Goal: Task Accomplishment & Management: Use online tool/utility

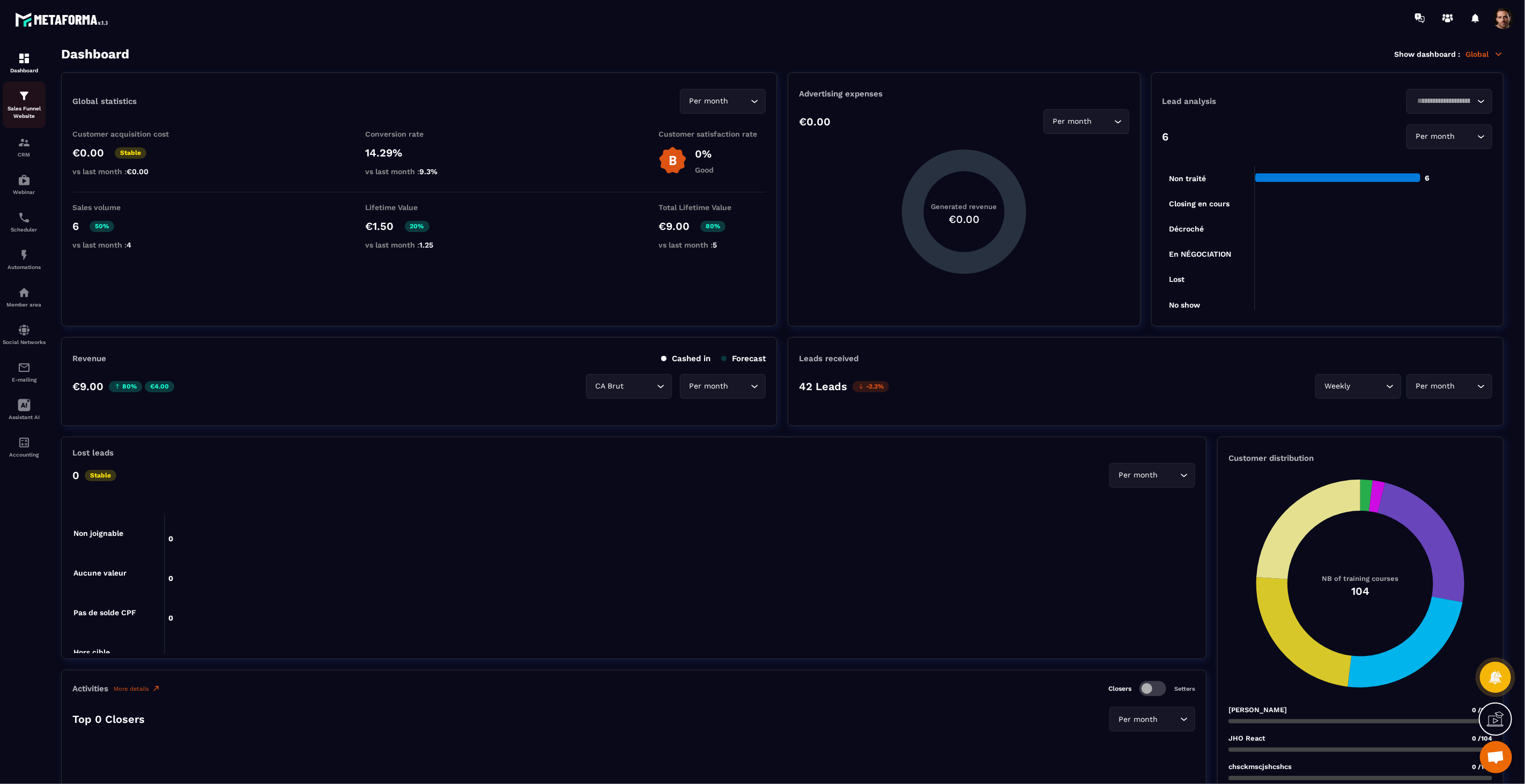
click at [26, 109] on p "Sales Funnel Website" at bounding box center [24, 113] width 43 height 15
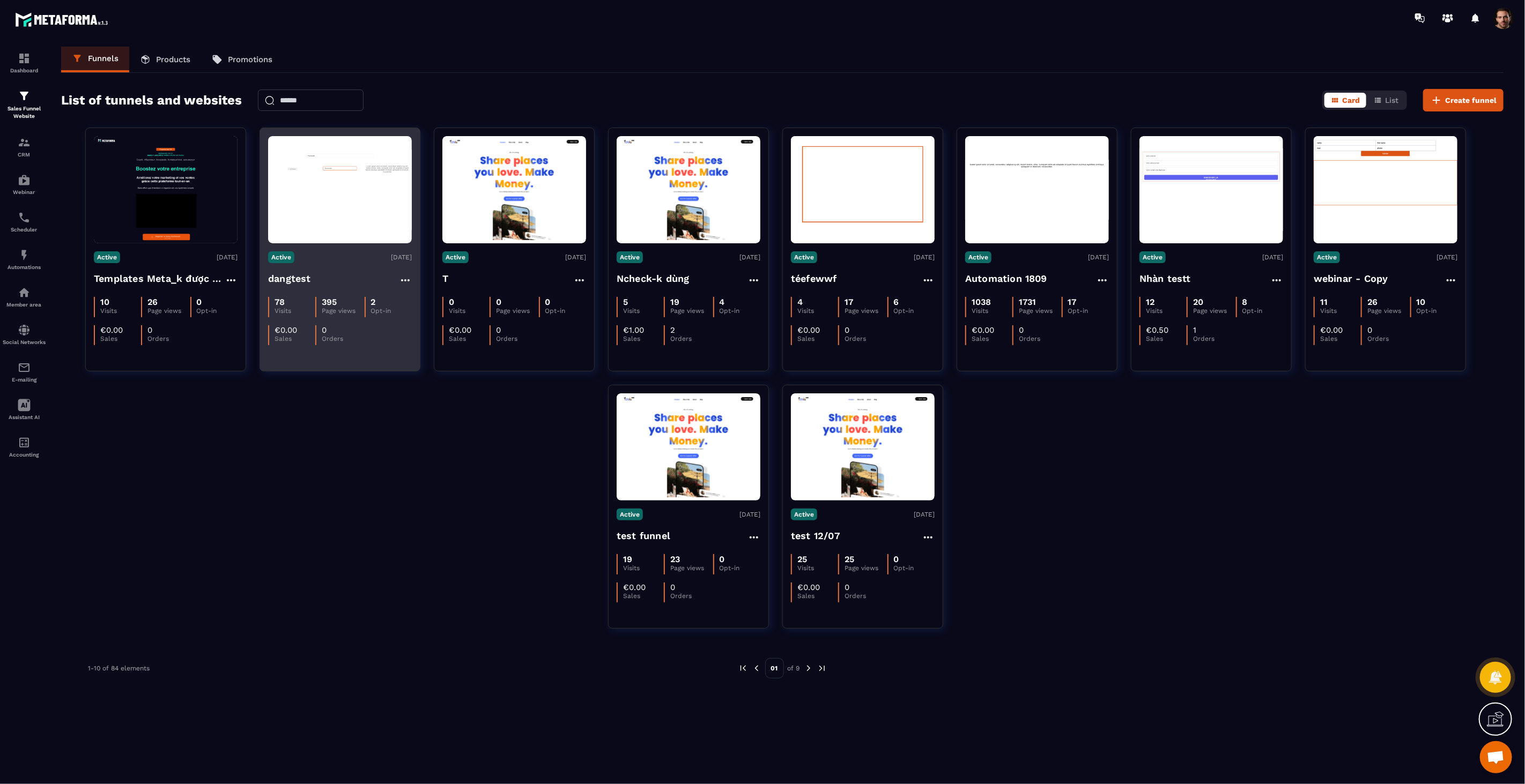
click at [313, 193] on img at bounding box center [340, 189] width 143 height 80
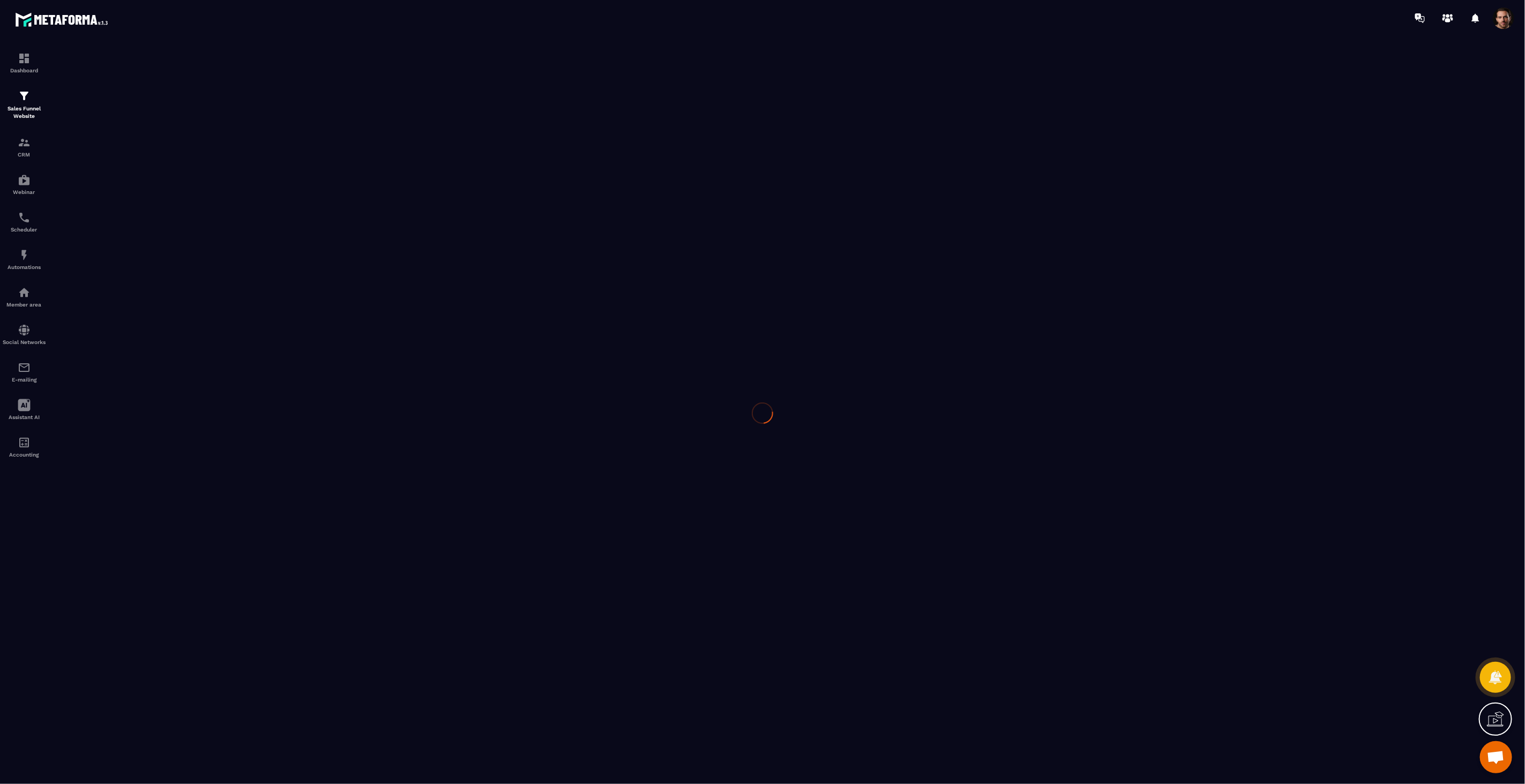
click at [317, 191] on div at bounding box center [762, 413] width 1525 height 755
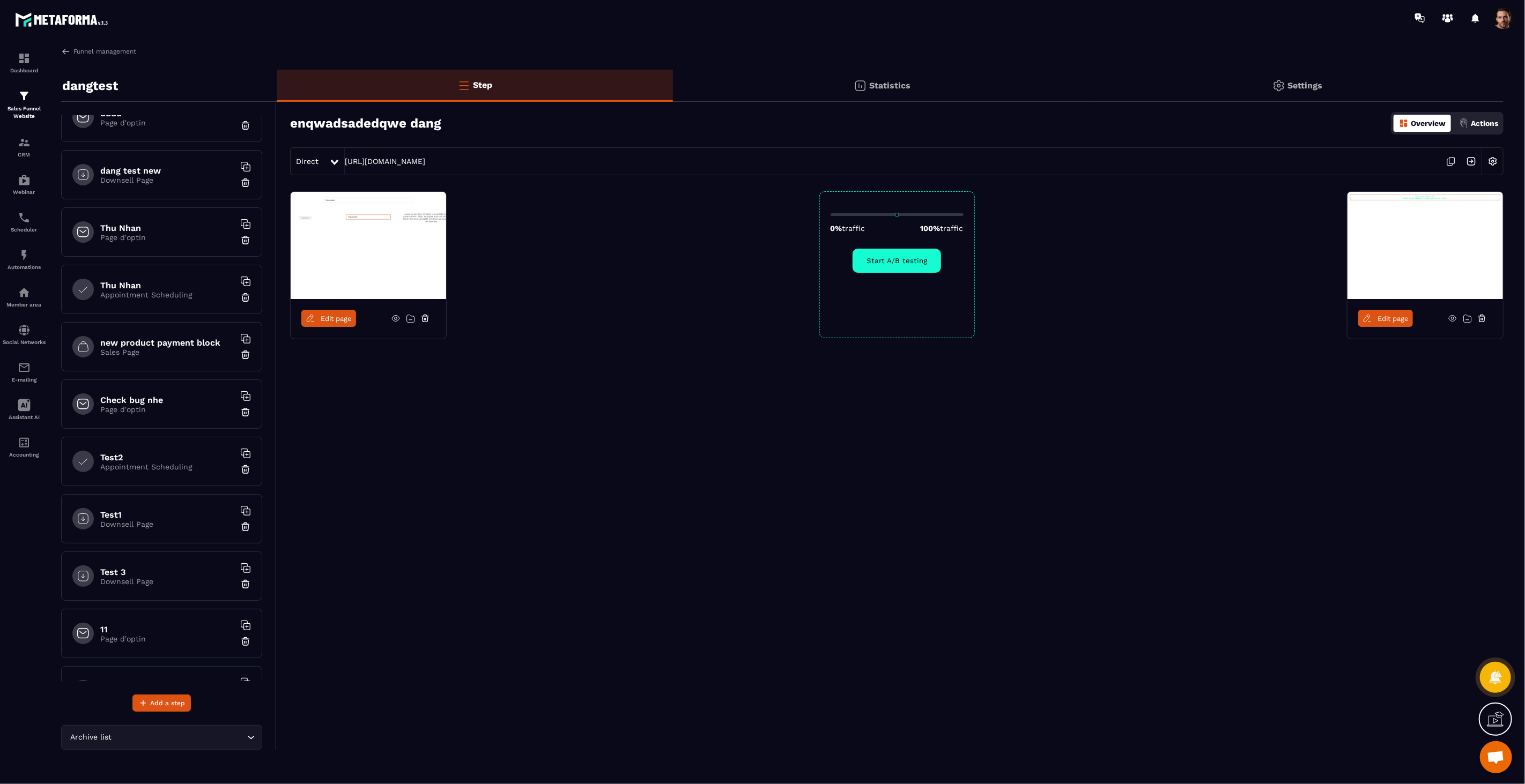
scroll to position [468, 0]
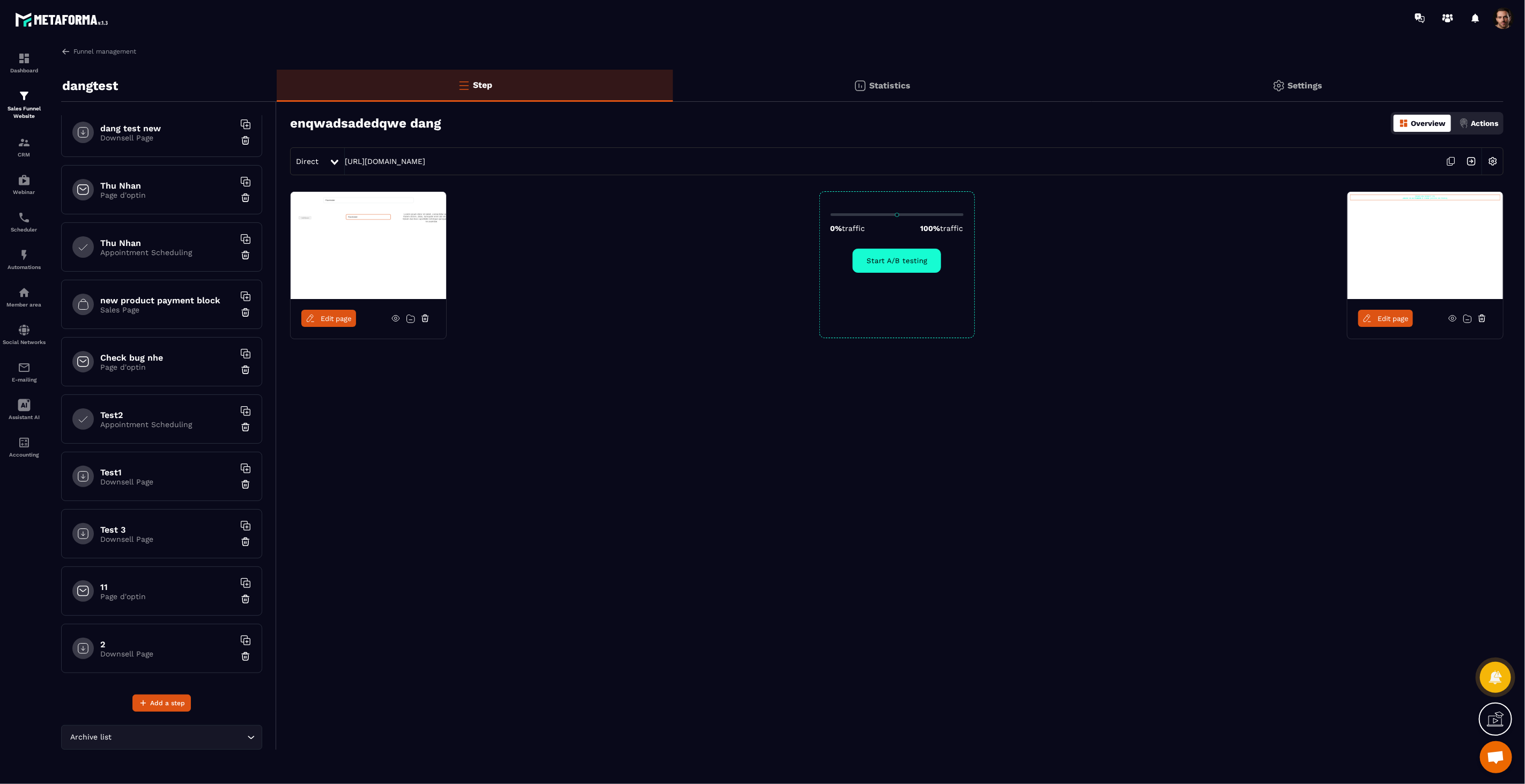
click at [146, 288] on div "new product payment block Sales Page" at bounding box center [162, 305] width 201 height 50
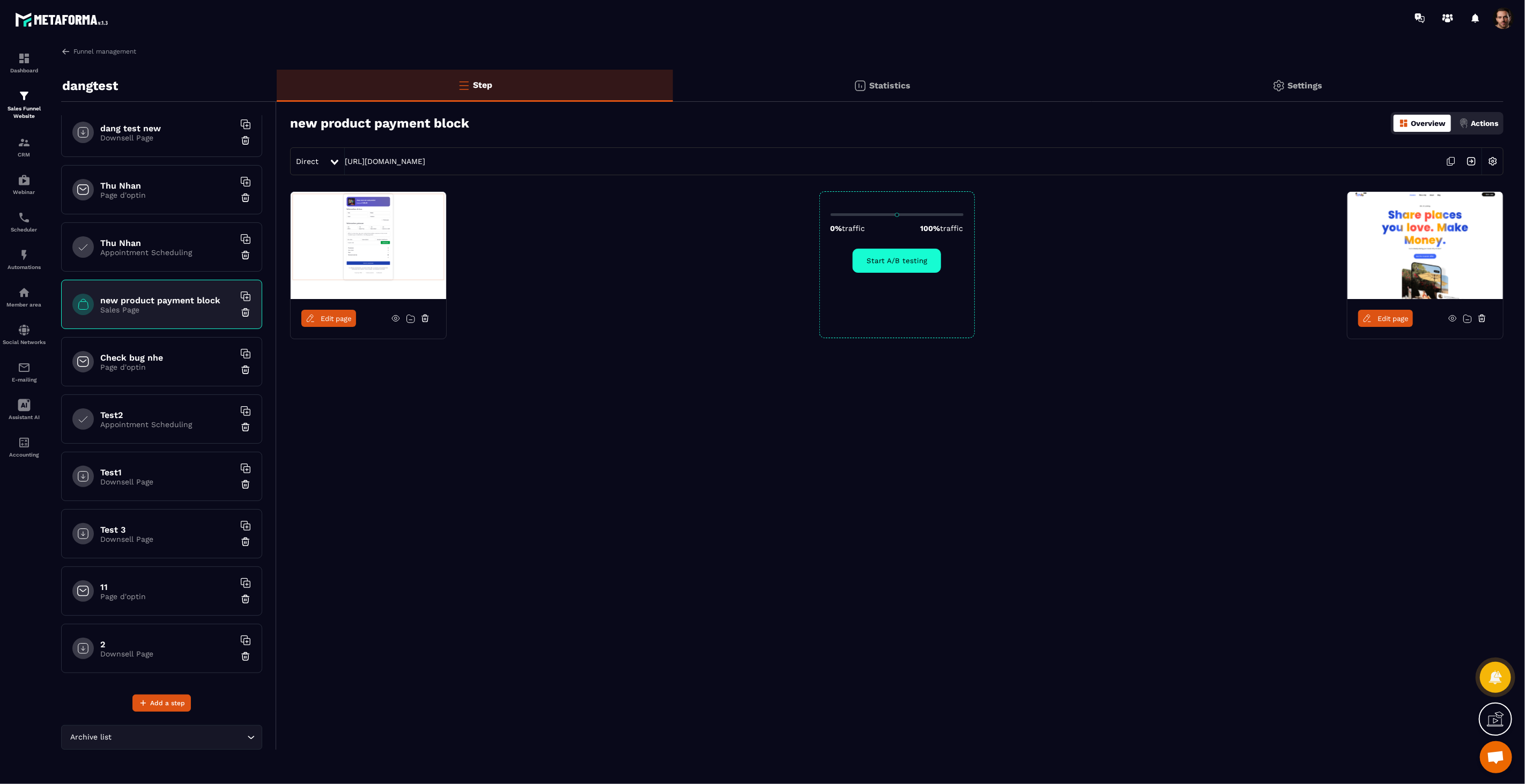
click at [1466, 164] on img at bounding box center [1471, 161] width 20 height 20
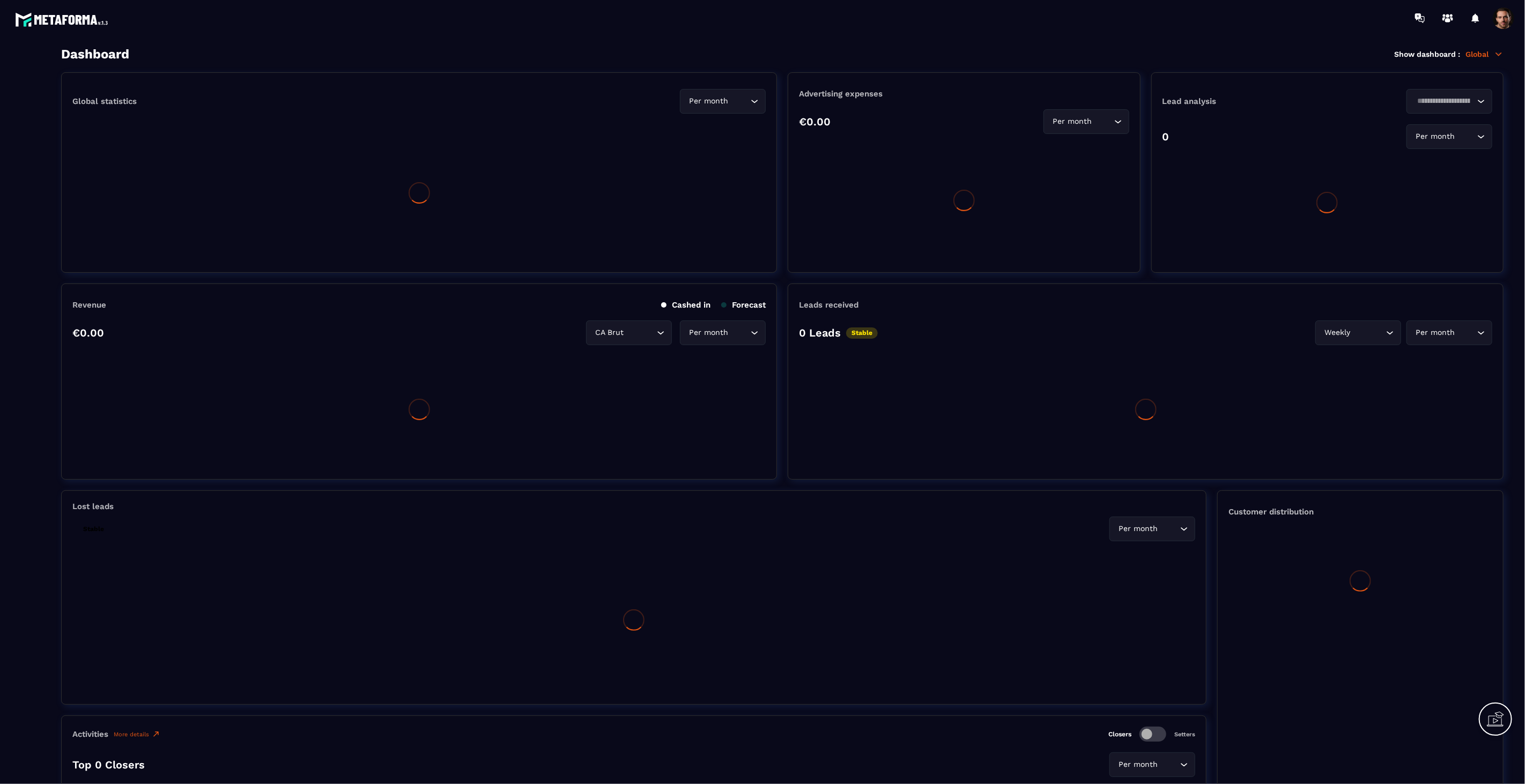
click at [82, 28] on div at bounding box center [63, 18] width 126 height 36
